Goal: Download file/media

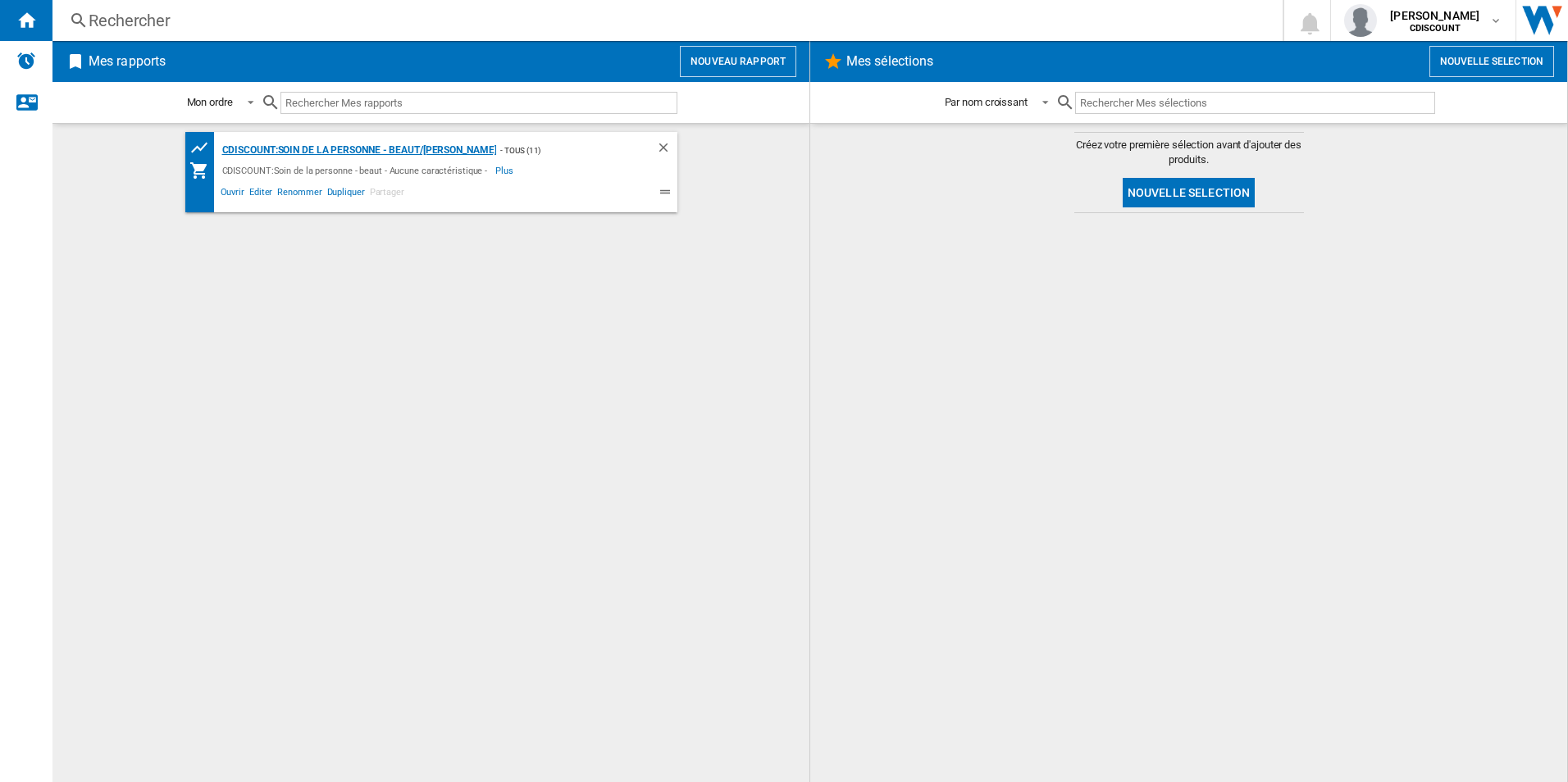
click at [243, 149] on div "CDISCOUNT:Soin de la personne - beaut/[PERSON_NAME]" at bounding box center [358, 150] width 279 height 20
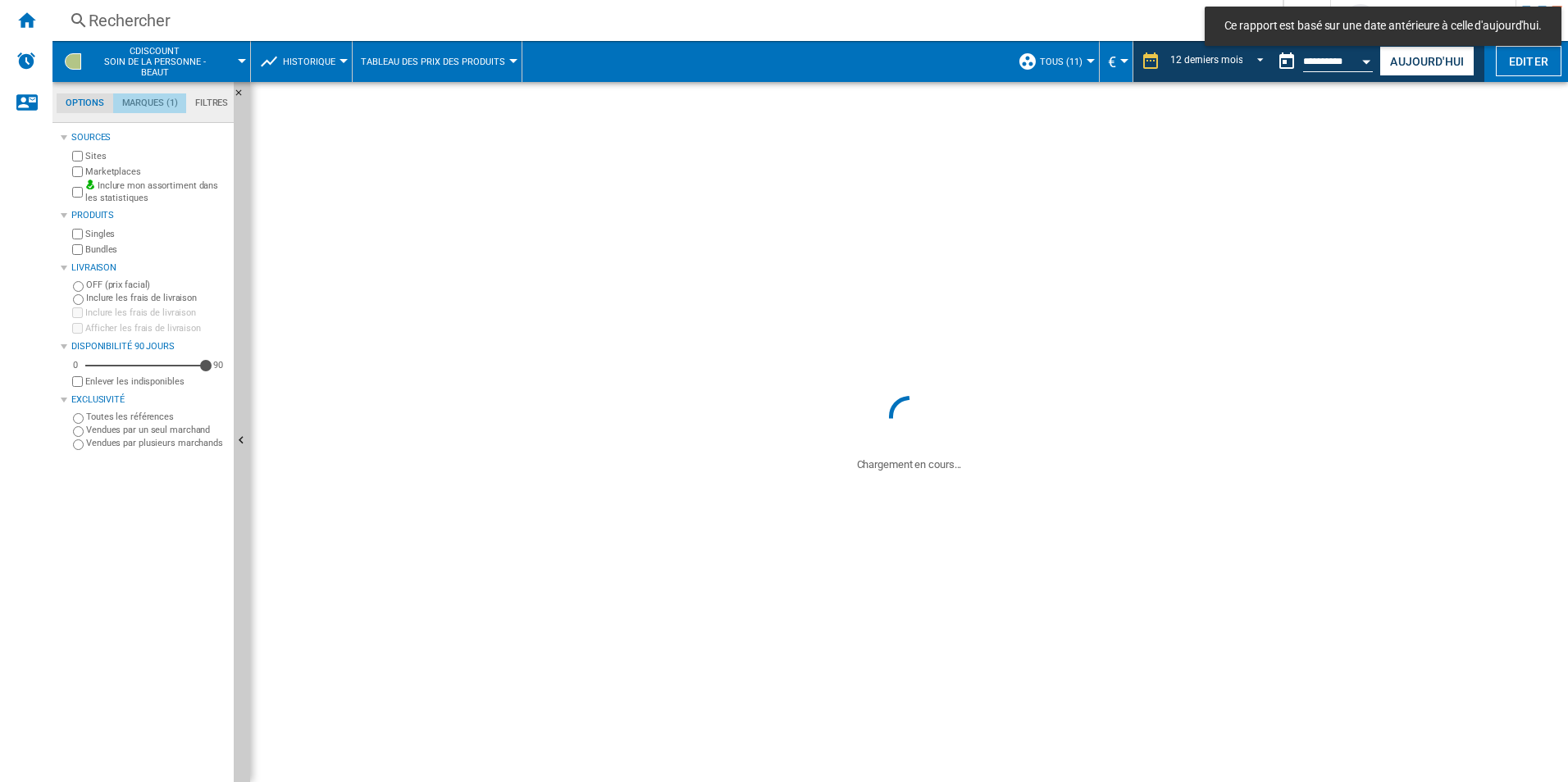
click at [152, 104] on md-tab-item "Marques (1)" at bounding box center [149, 102] width 73 height 19
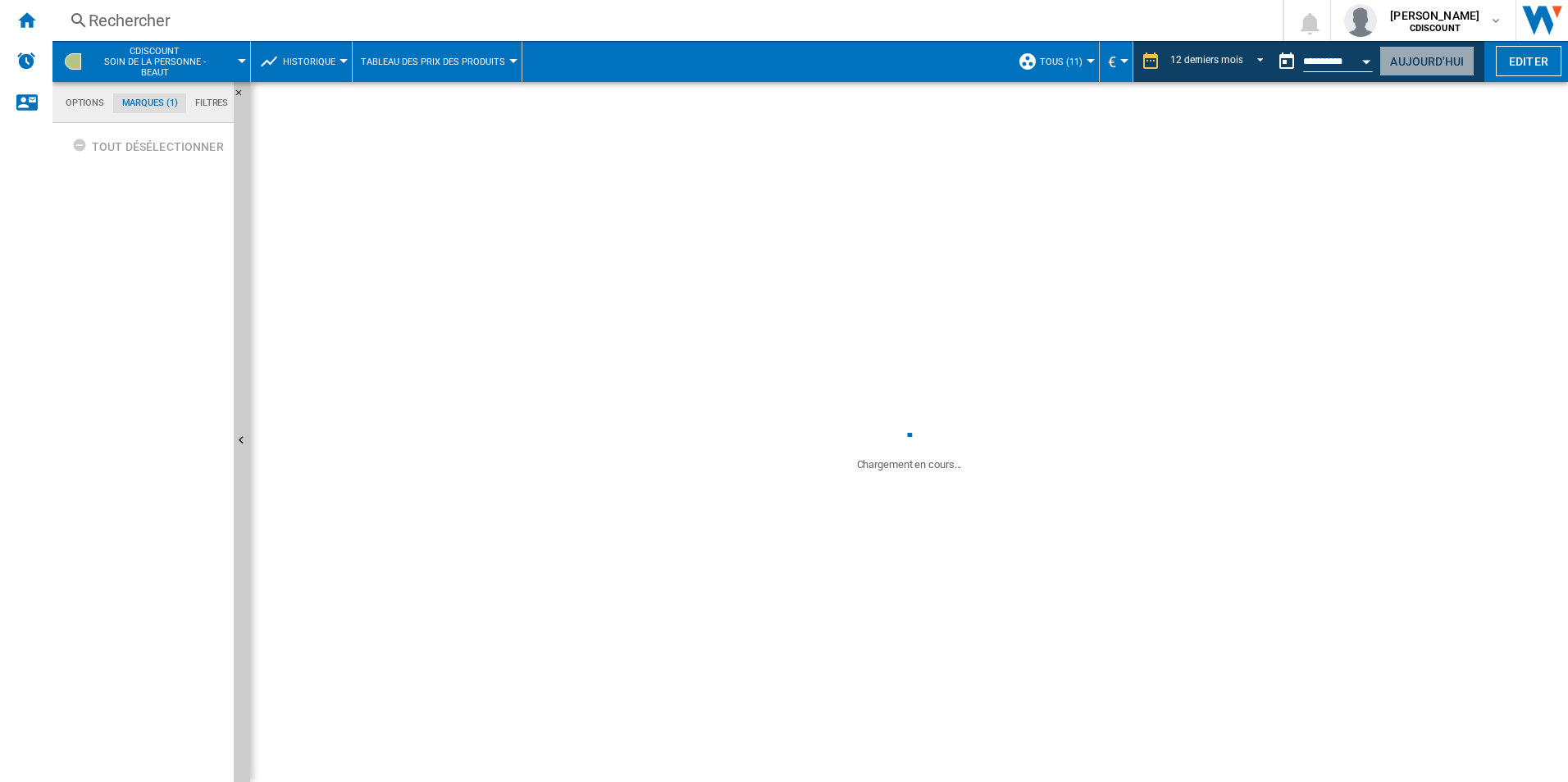
click at [1403, 62] on button "Aujourd'hui" at bounding box center [1426, 61] width 95 height 30
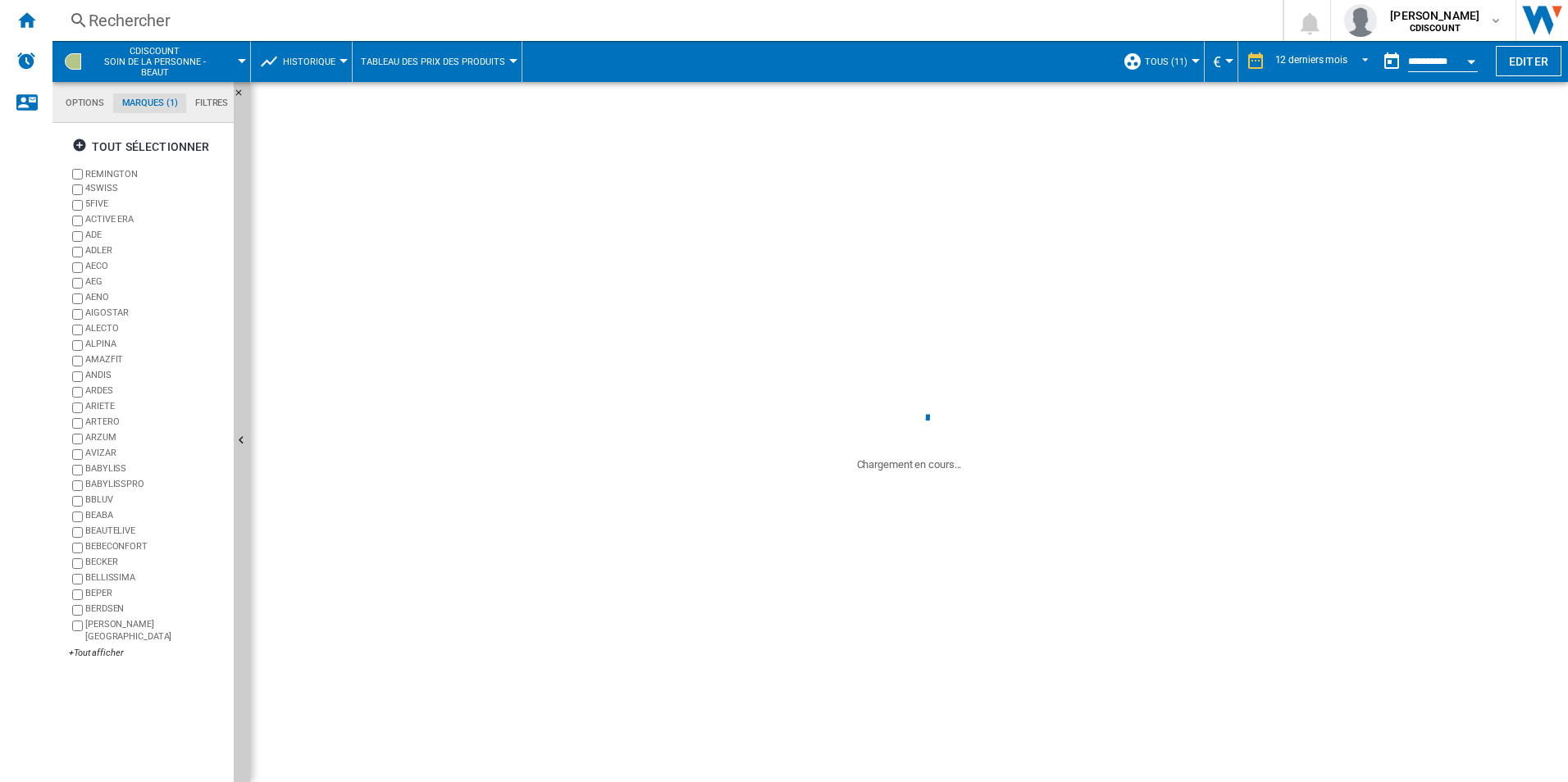
click at [83, 175] on label "REMINGTON" at bounding box center [148, 174] width 159 height 16
click at [99, 647] on div "+Tout afficher" at bounding box center [148, 653] width 159 height 13
click at [80, 144] on ng-md-icon "button" at bounding box center [81, 147] width 19 height 19
click at [111, 647] on div "+Tout afficher" at bounding box center [148, 653] width 159 height 13
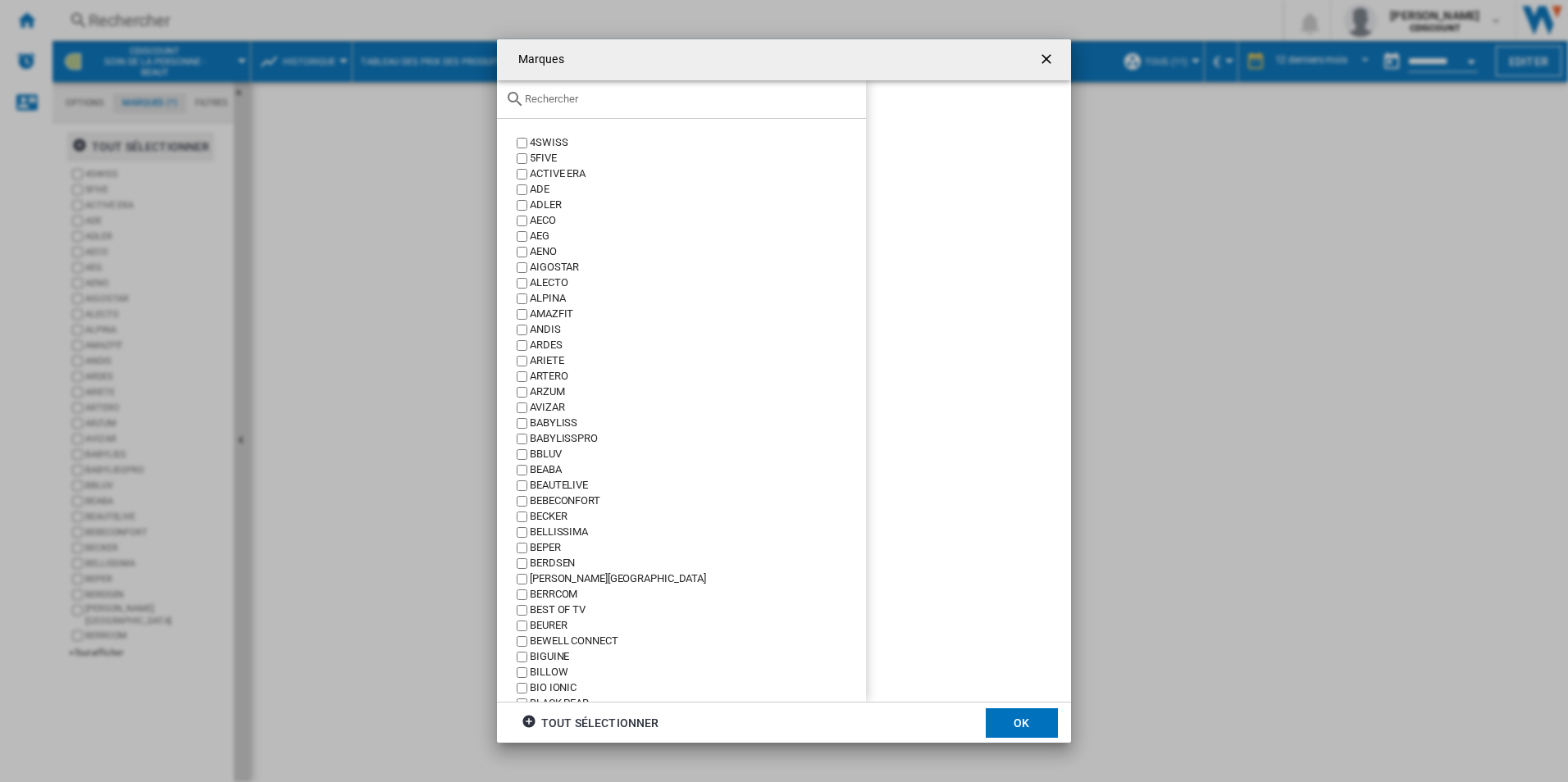
click at [570, 98] on input "{{::title}} OK ..." at bounding box center [691, 98] width 333 height 13
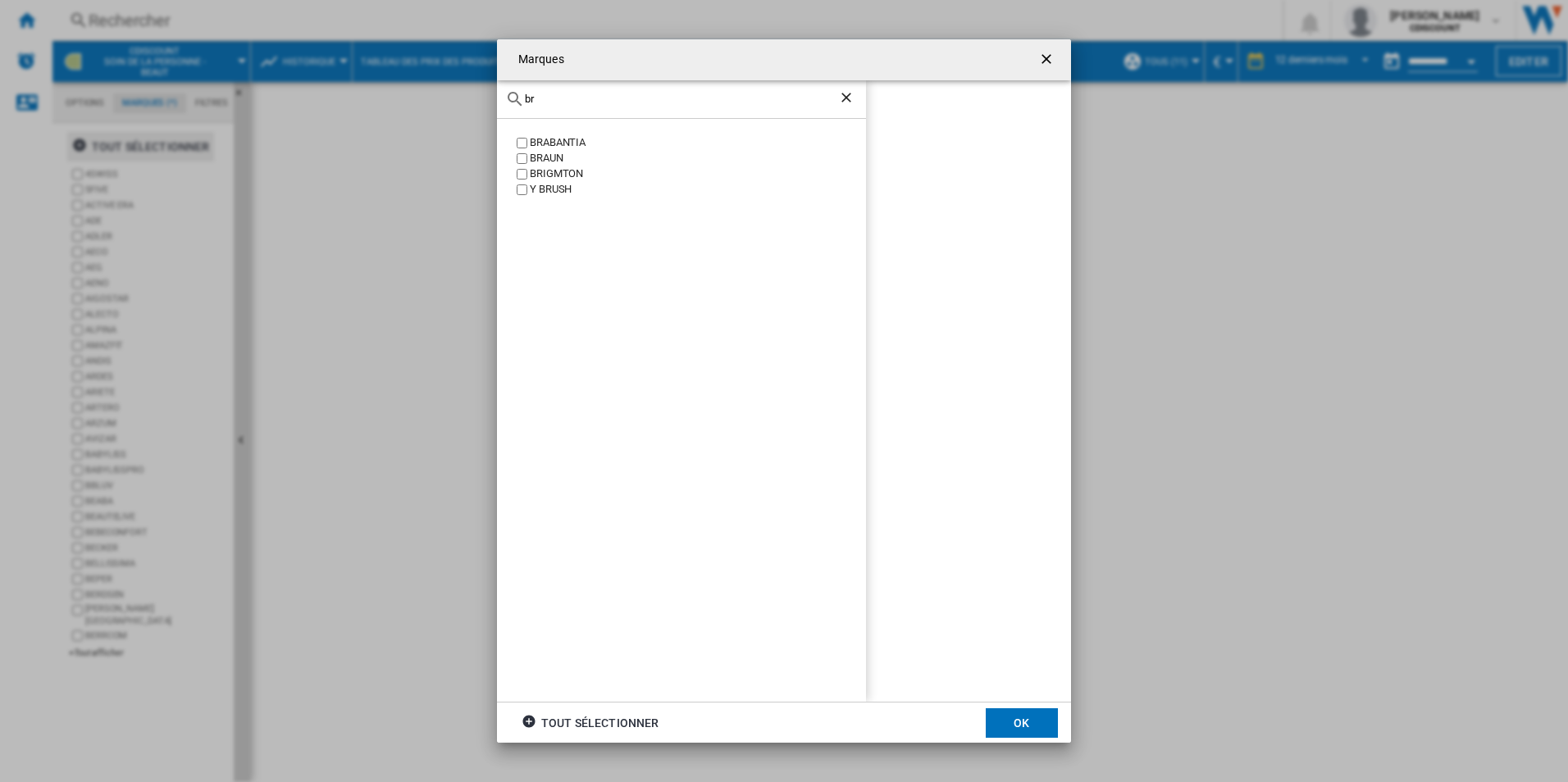
type input "b"
type input "[PERSON_NAME]"
click at [532, 142] on div "BRAUN" at bounding box center [698, 143] width 337 height 16
click at [1037, 732] on button "OK" at bounding box center [1022, 722] width 72 height 29
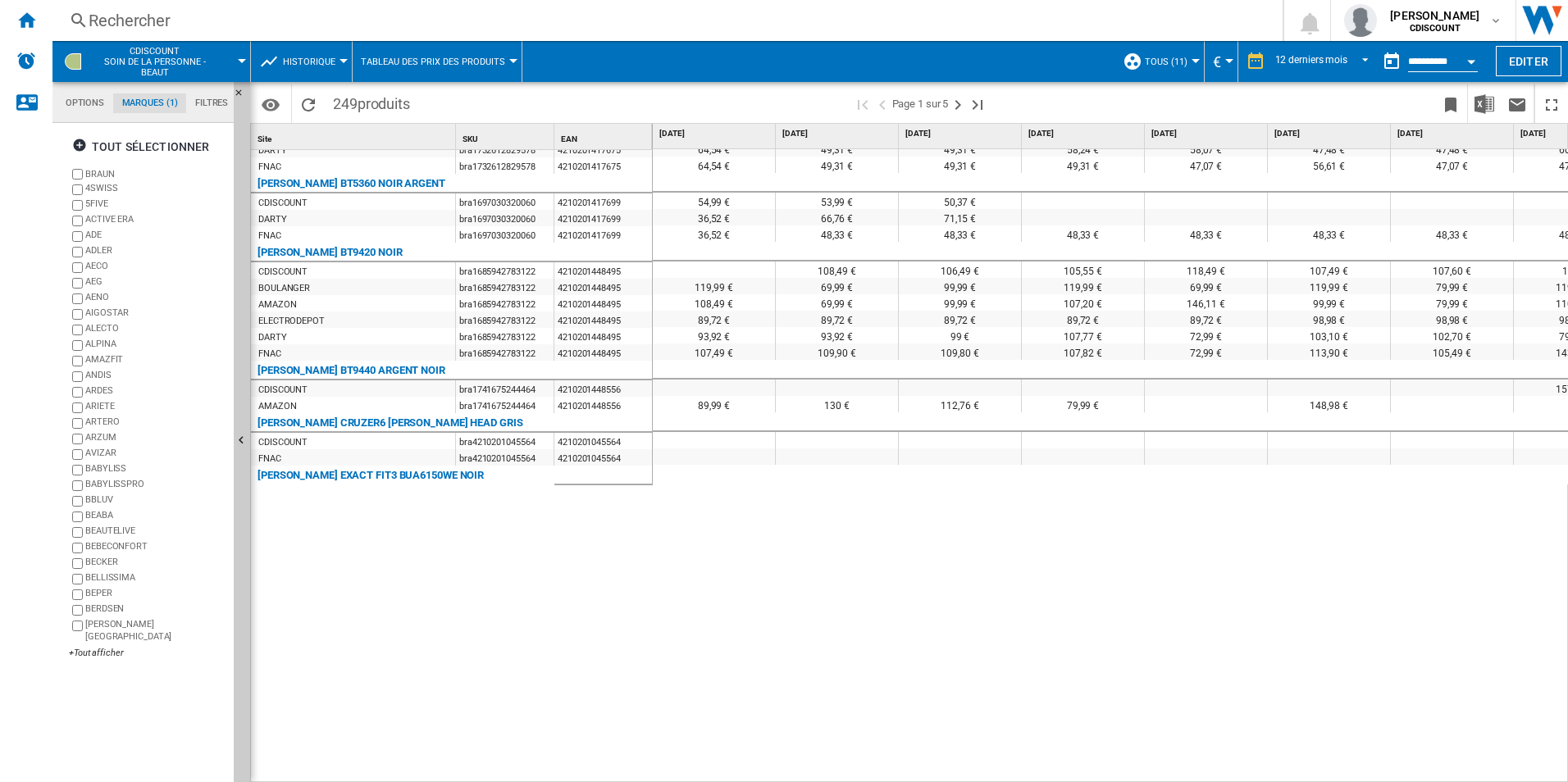
scroll to position [1866, 0]
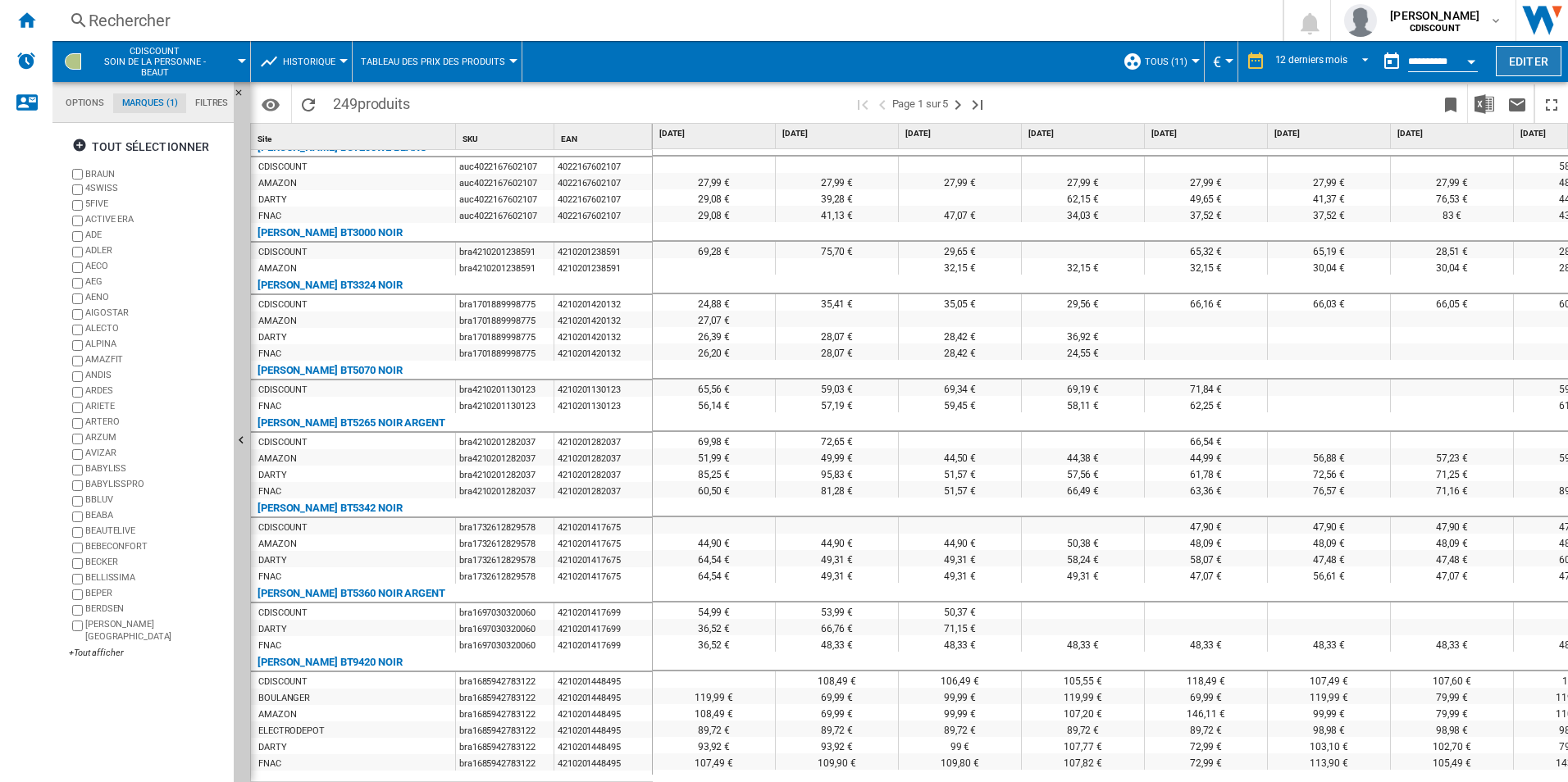
click at [1537, 65] on button "Editer" at bounding box center [1529, 61] width 65 height 30
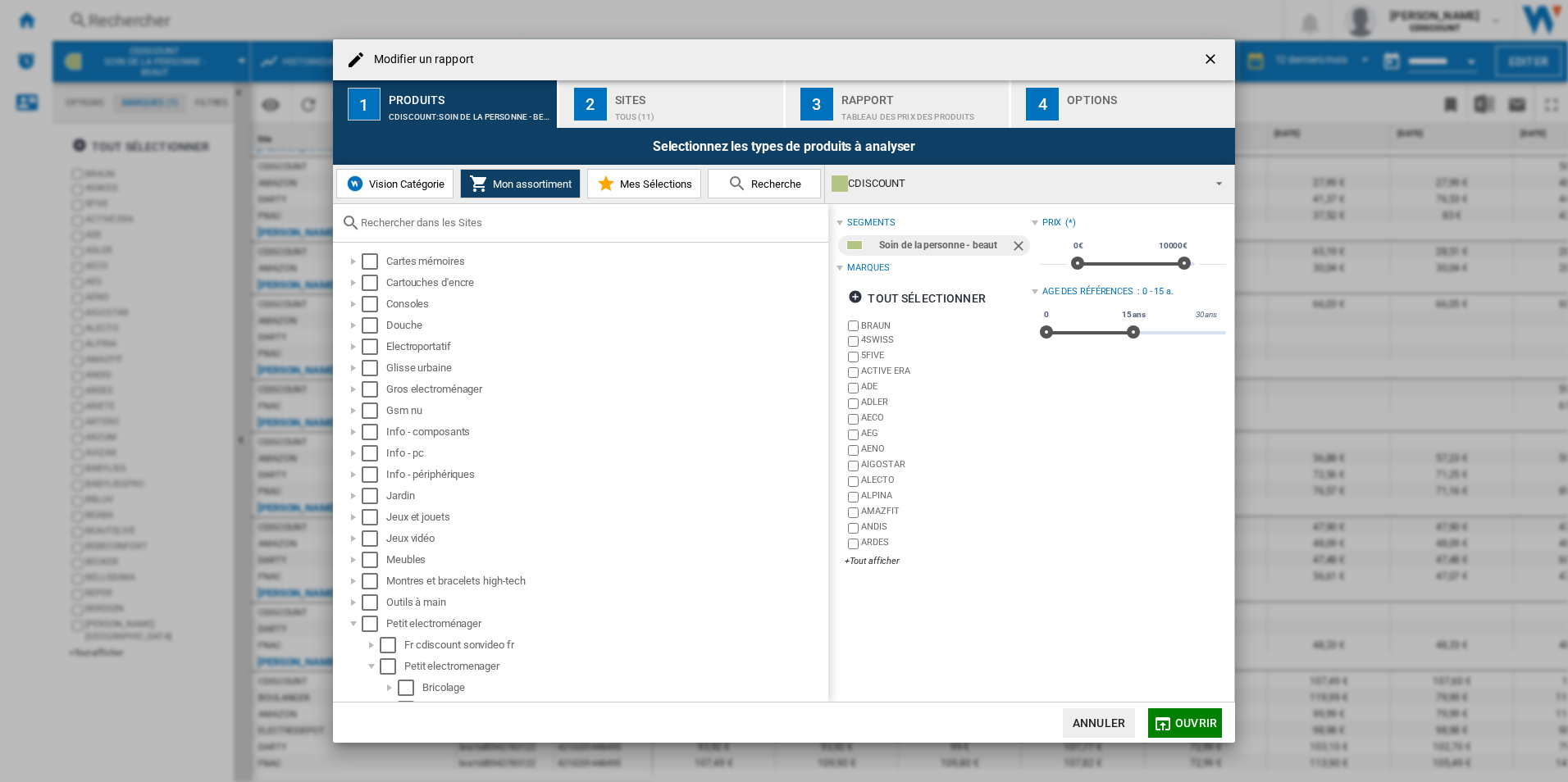
click at [1211, 62] on ng-md-icon "getI18NText('BUTTONS.CLOSE_DIALOG')" at bounding box center [1211, 60] width 19 height 19
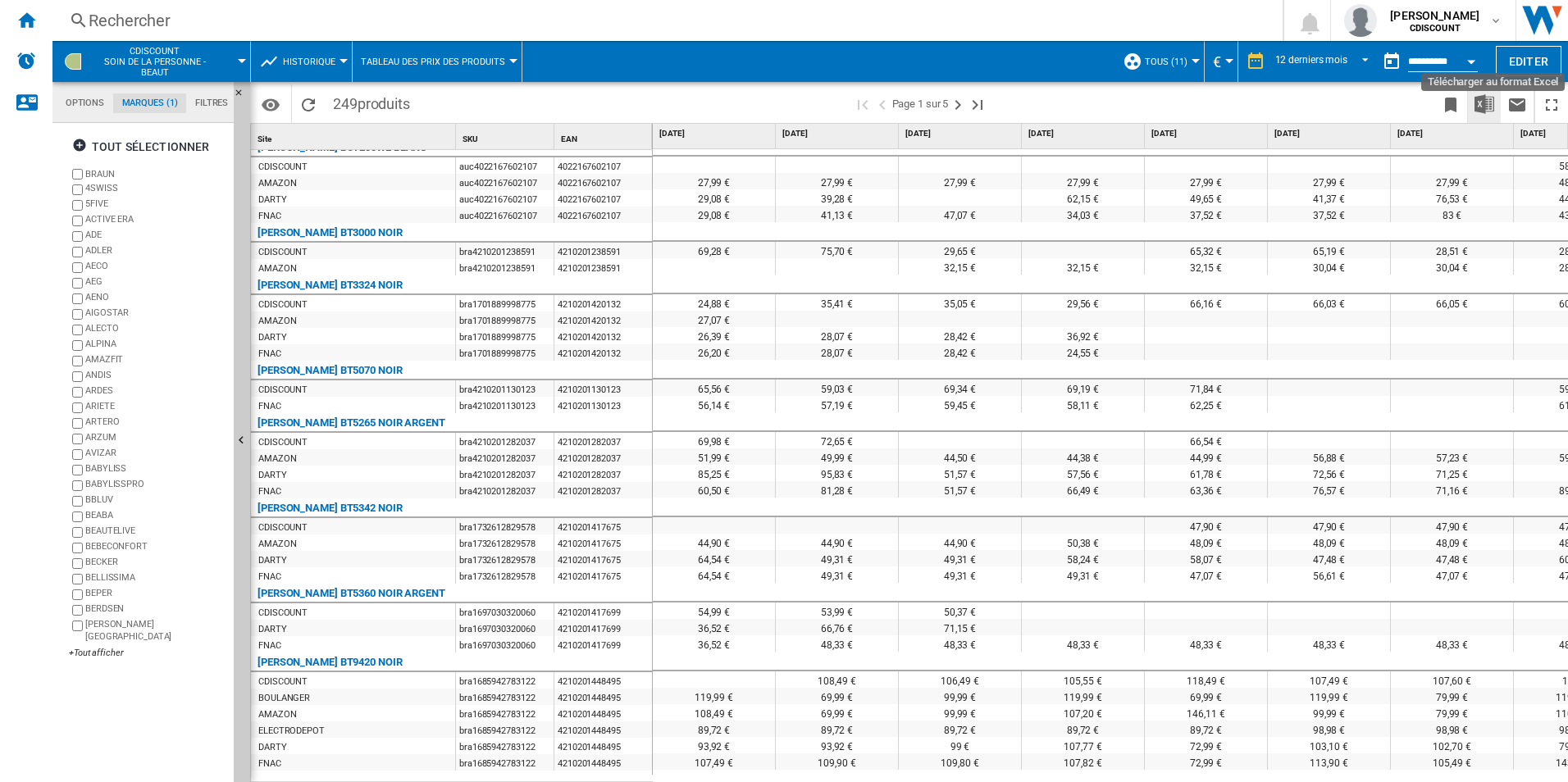
click at [1493, 107] on img "Télécharger au format Excel" at bounding box center [1484, 103] width 19 height 19
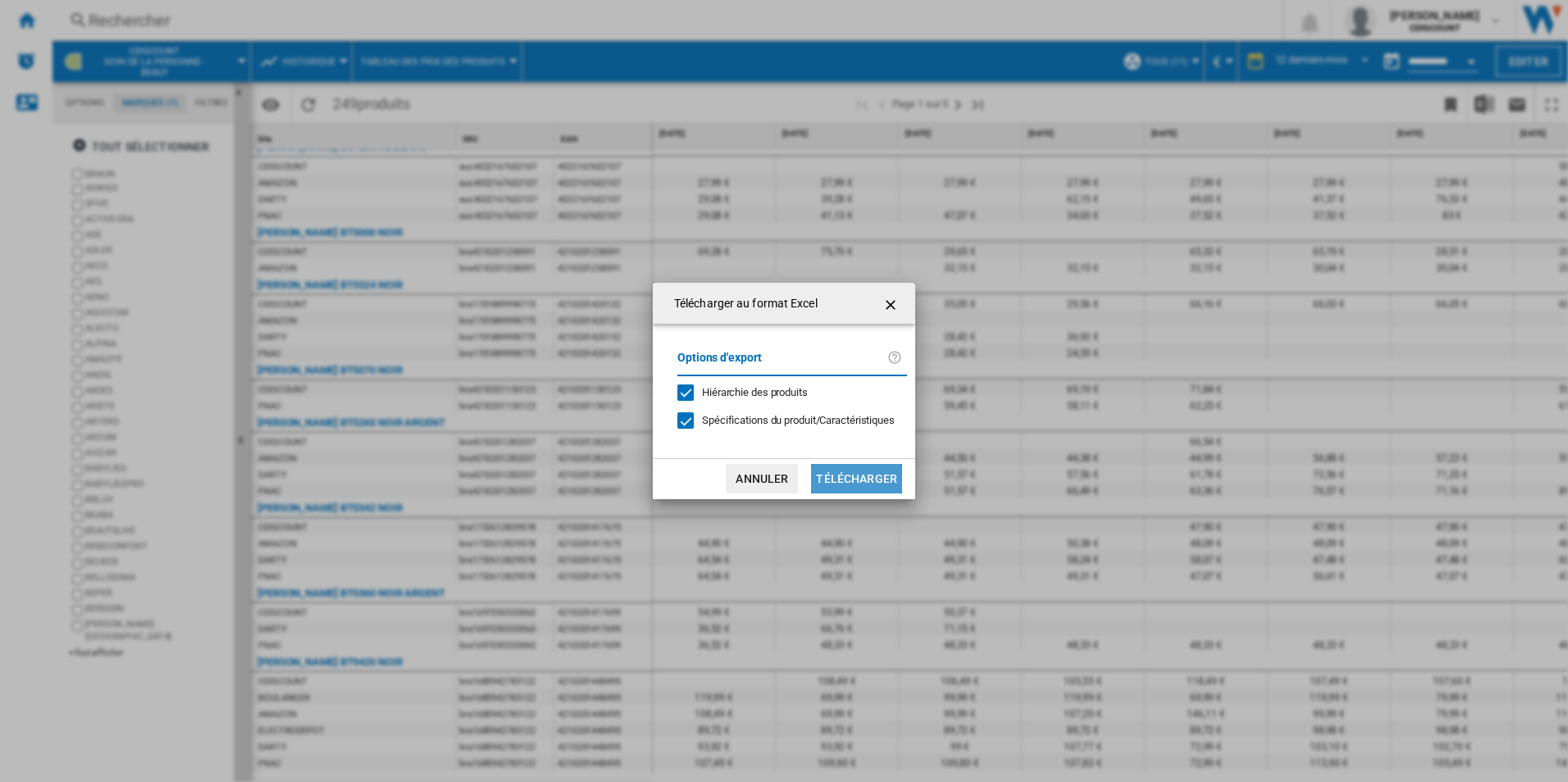
click at [863, 490] on button "Télécharger" at bounding box center [856, 478] width 91 height 29
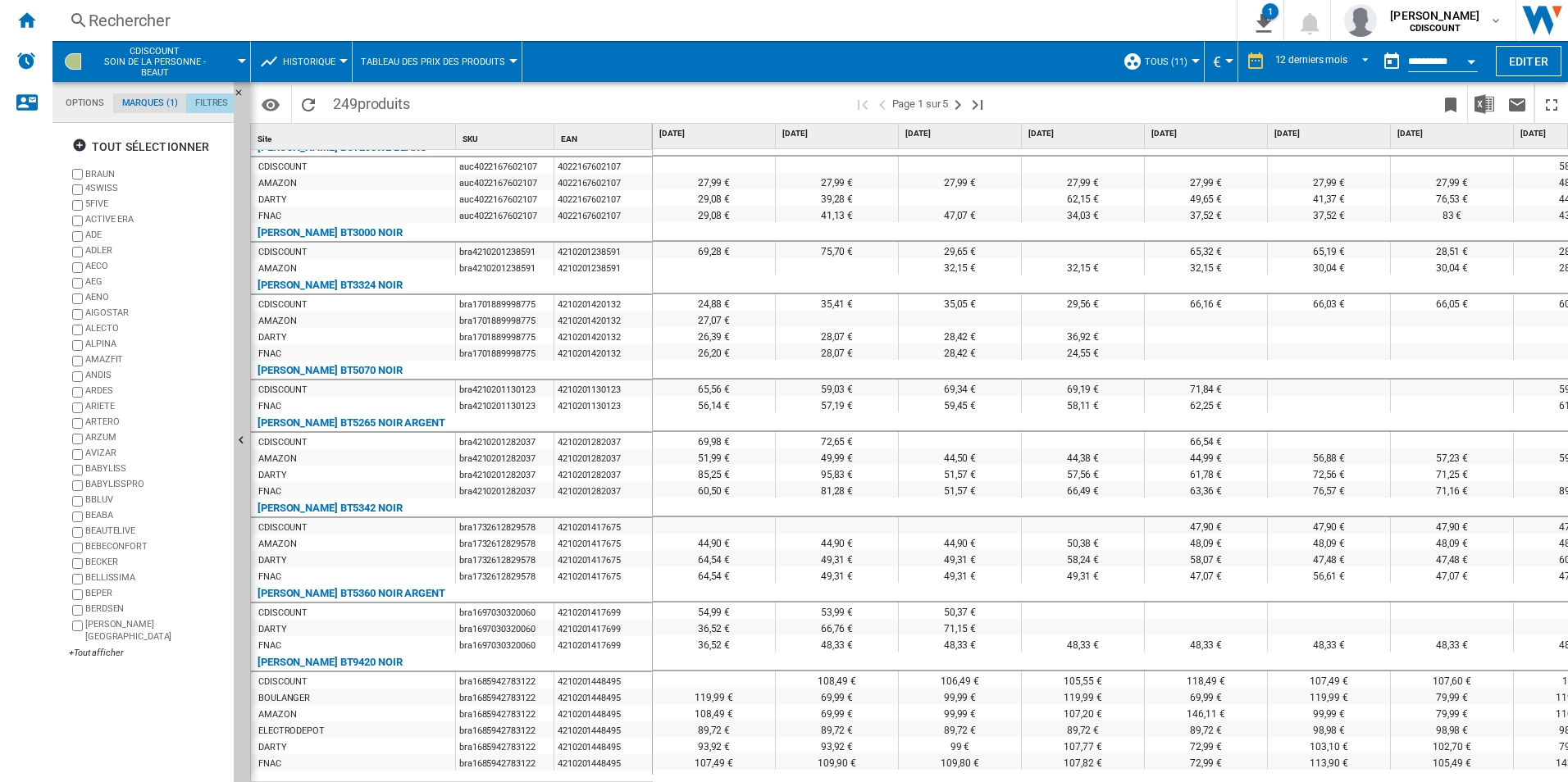
click at [206, 109] on md-tab-item "Filtres" at bounding box center [212, 102] width 51 height 19
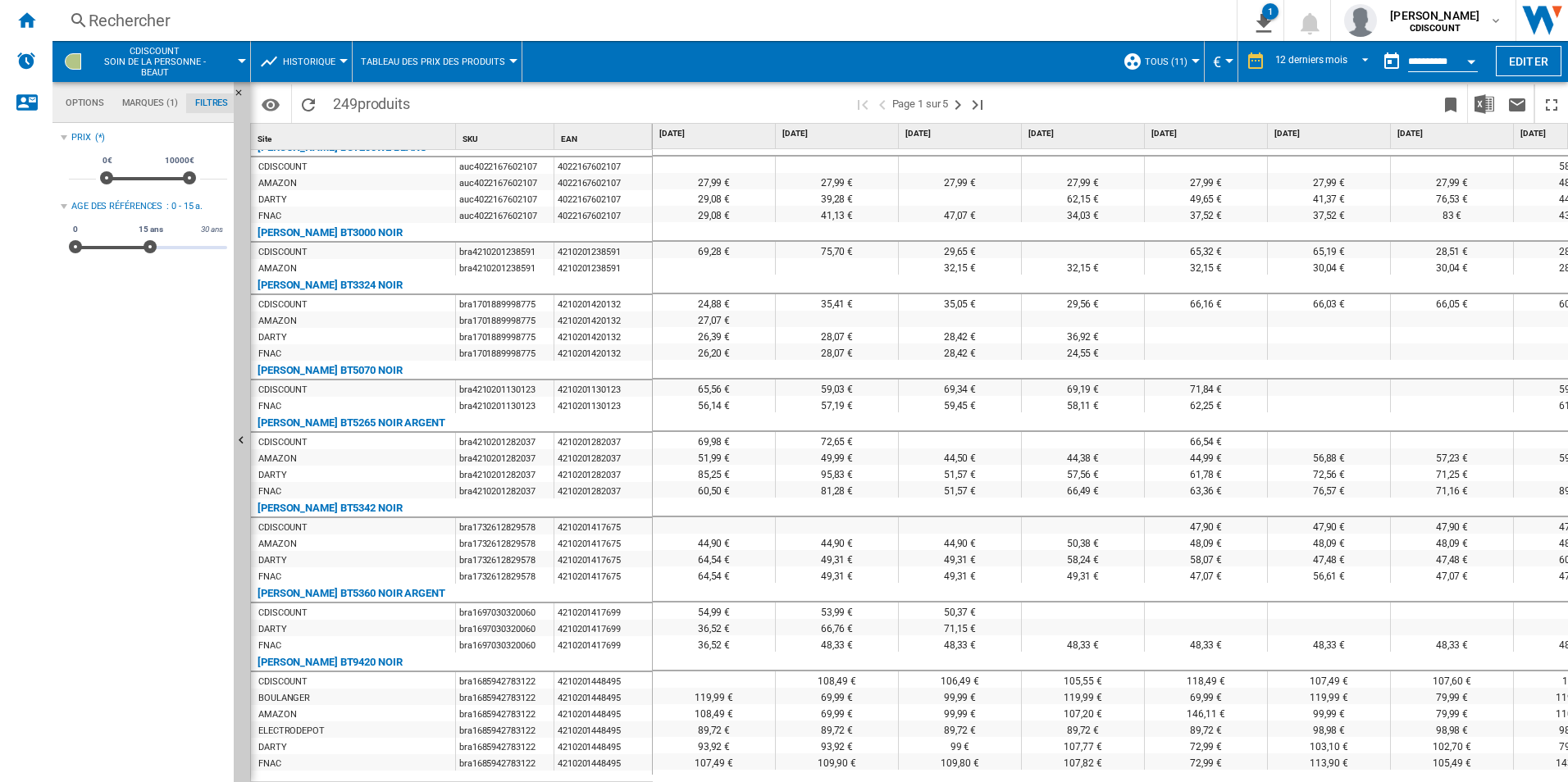
click at [90, 100] on md-tab-item "Options" at bounding box center [84, 102] width 56 height 19
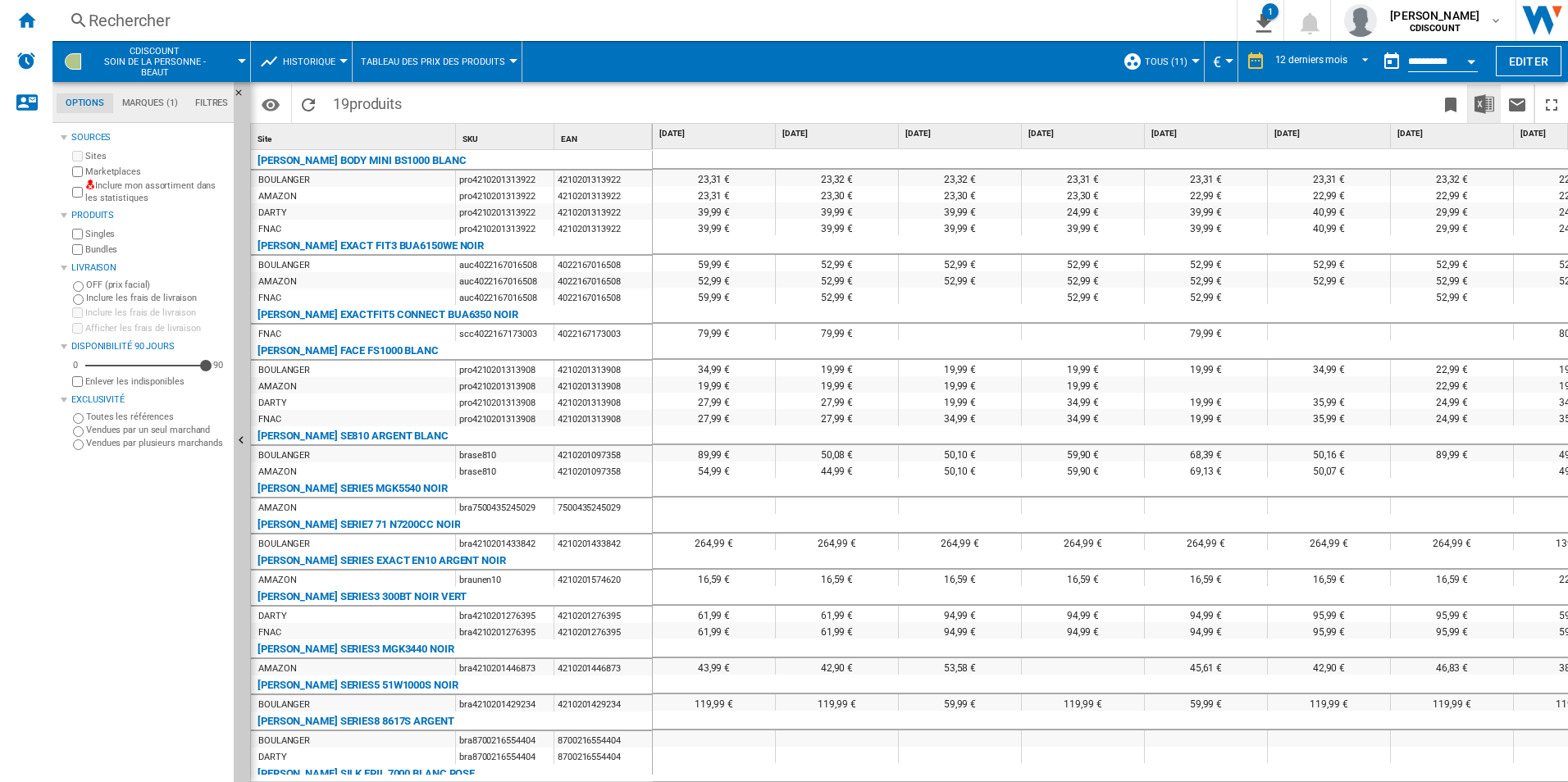
click at [1483, 102] on img "Télécharger au format Excel" at bounding box center [1484, 103] width 19 height 19
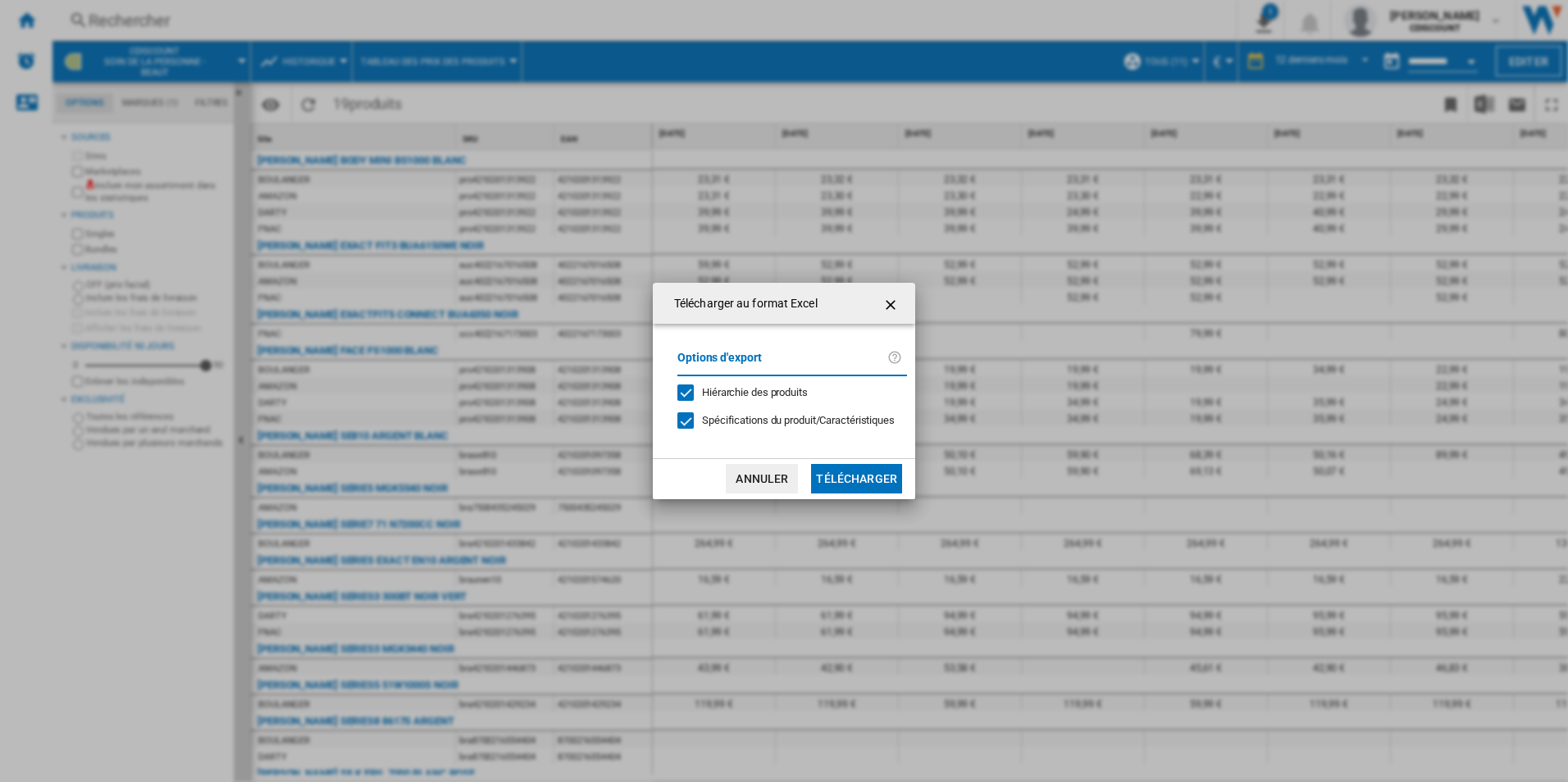
drag, startPoint x: 855, startPoint y: 483, endPoint x: 871, endPoint y: 493, distance: 18.9
click at [857, 483] on button "Télécharger" at bounding box center [856, 478] width 91 height 29
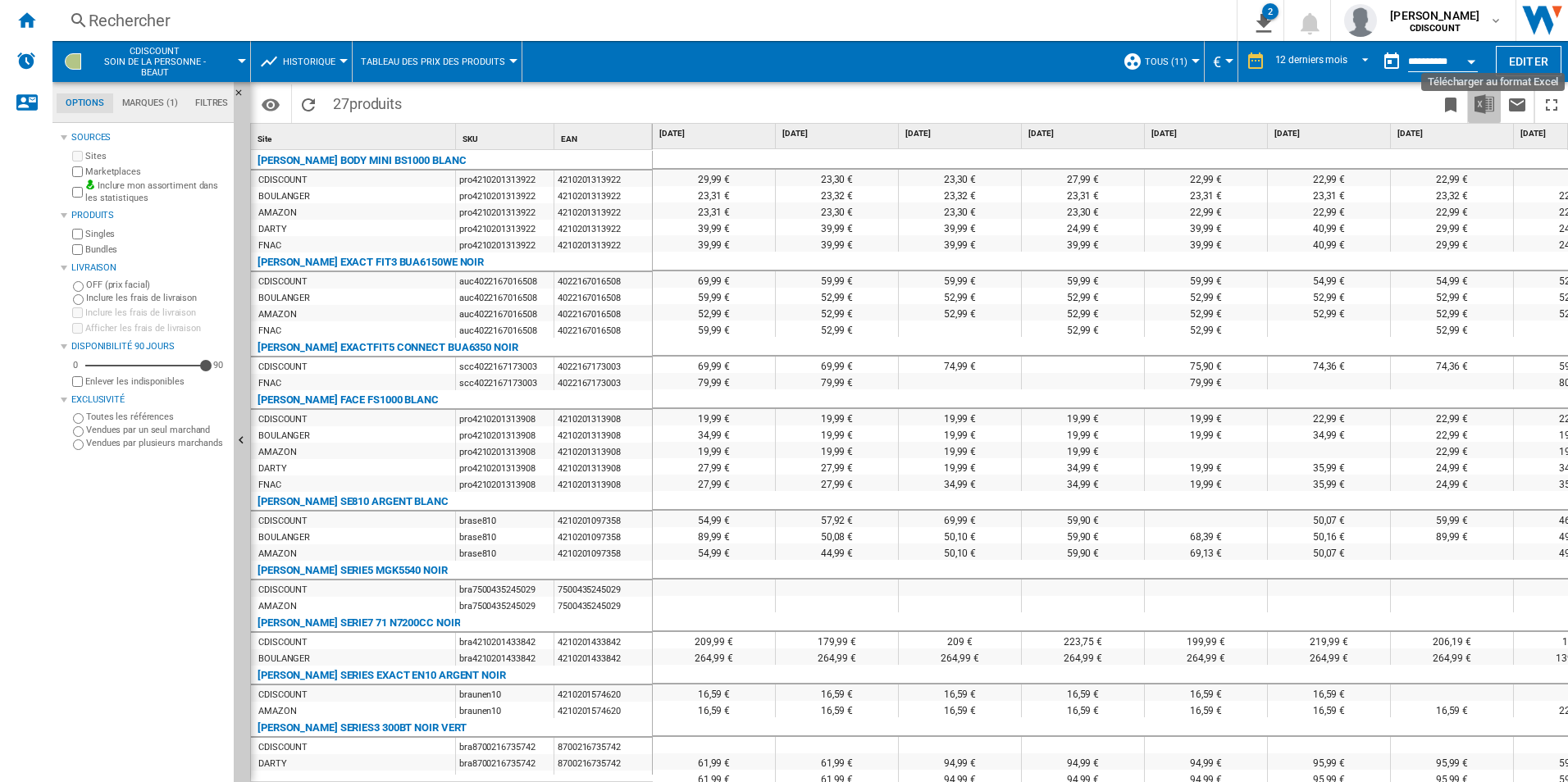
click at [1485, 116] on button "Télécharger au format Excel" at bounding box center [1484, 104] width 33 height 39
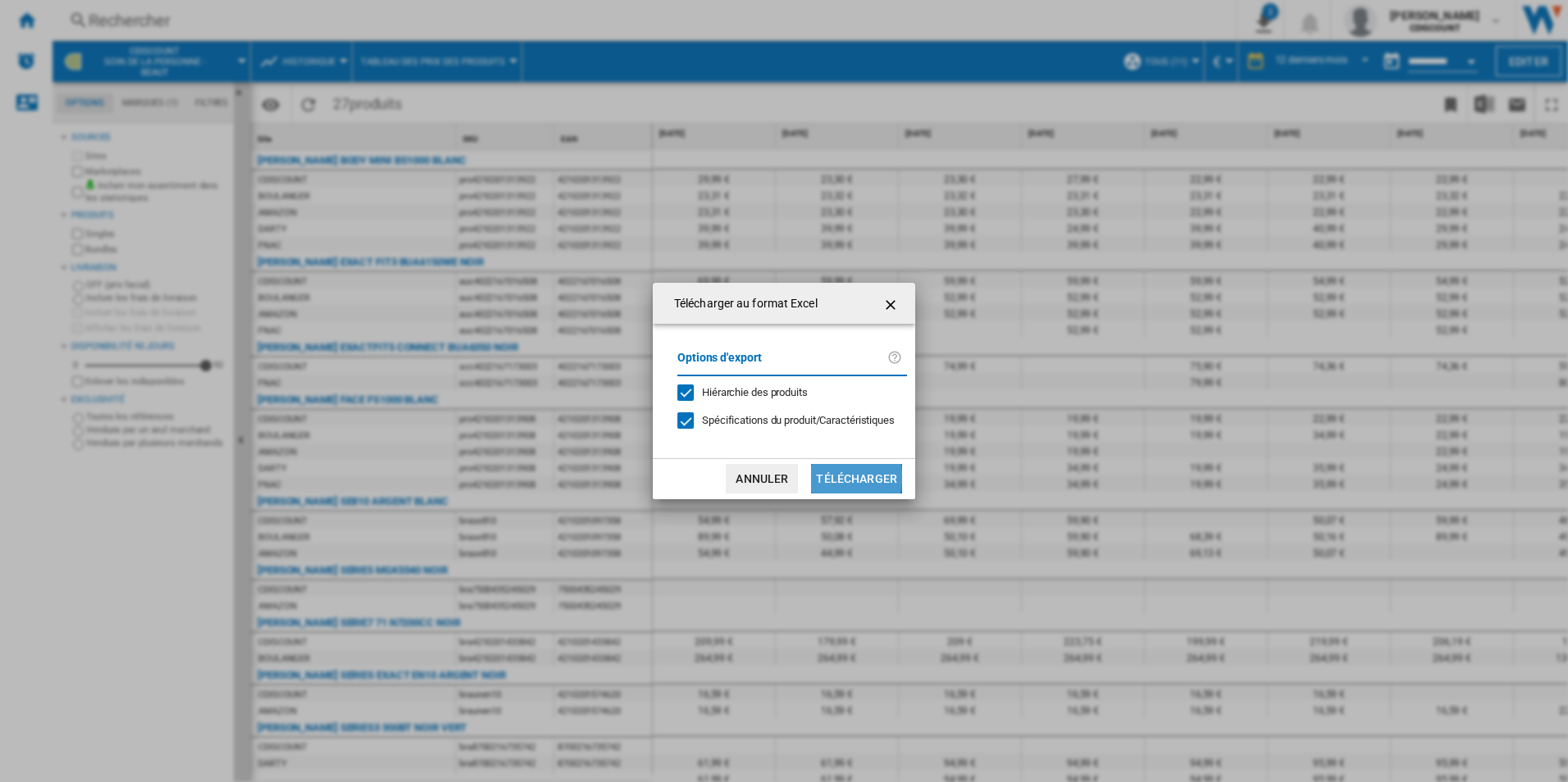
click at [841, 477] on button "Télécharger" at bounding box center [856, 478] width 91 height 29
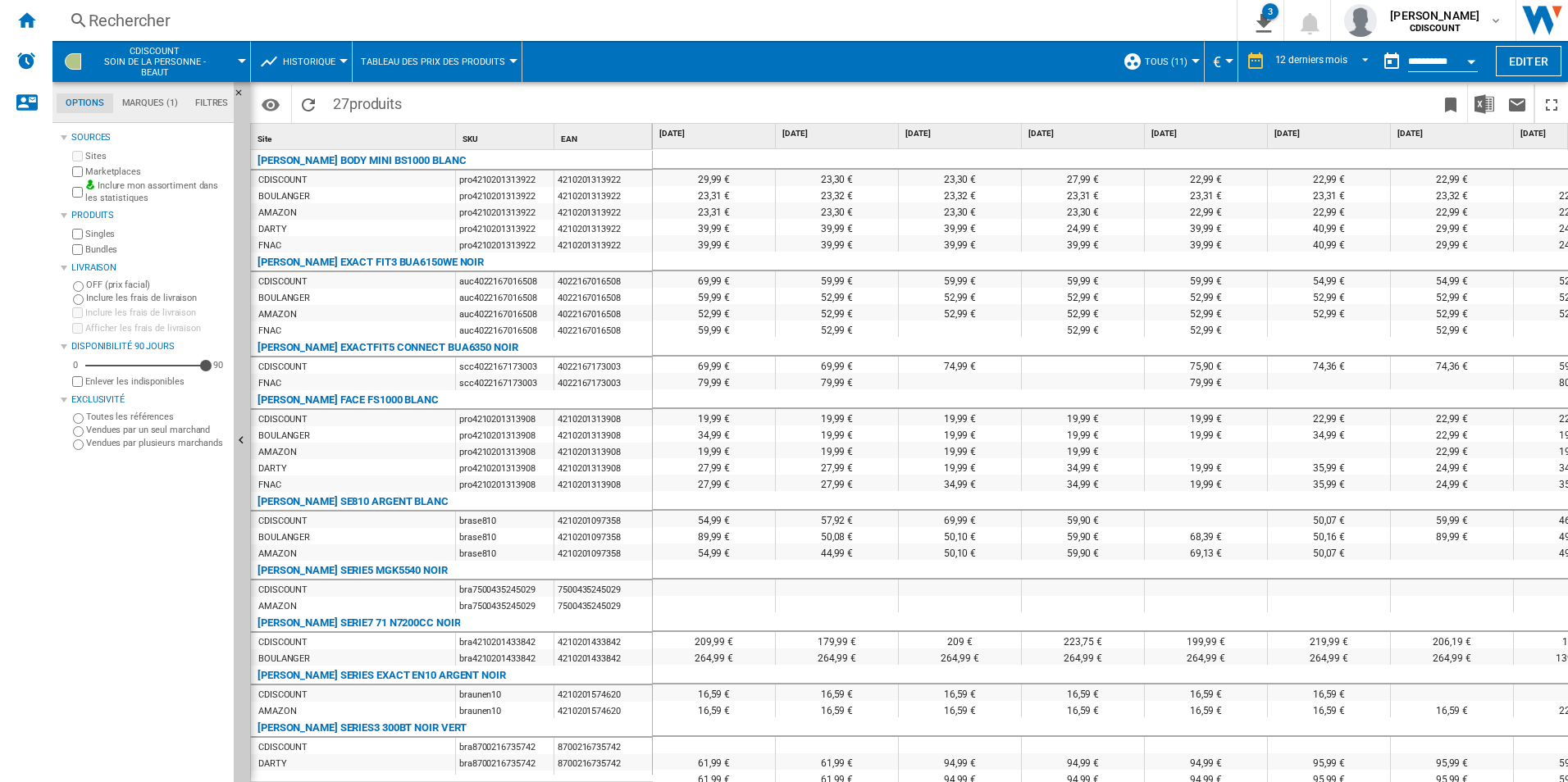
click at [927, 21] on div "Rechercher" at bounding box center [641, 20] width 1105 height 23
